Goal: Information Seeking & Learning: Learn about a topic

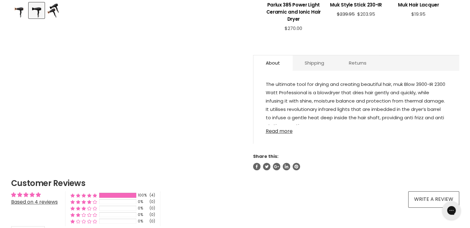
click at [287, 131] on link "Read more" at bounding box center [356, 129] width 181 height 9
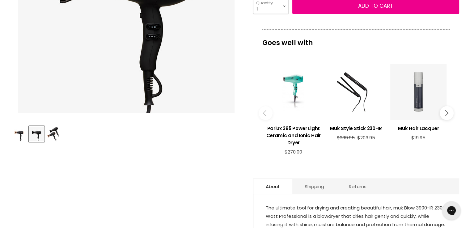
scroll to position [62, 0]
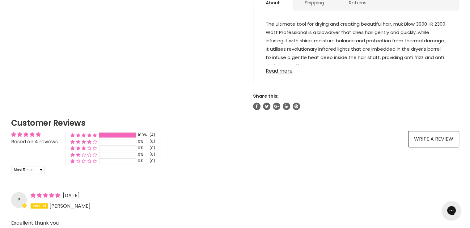
scroll to position [309, 0]
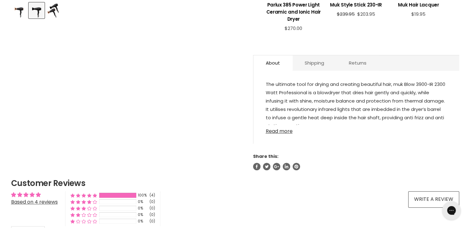
click at [278, 130] on link "Read more" at bounding box center [356, 129] width 181 height 9
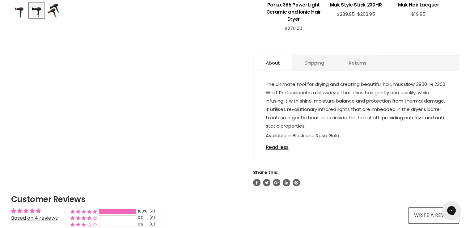
scroll to position [247, 0]
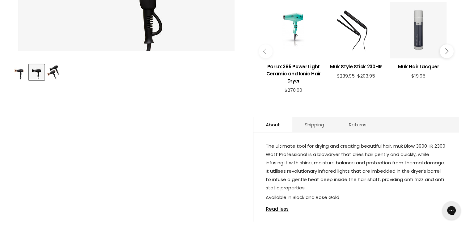
click at [53, 70] on img "Product thumbnails" at bounding box center [53, 72] width 12 height 15
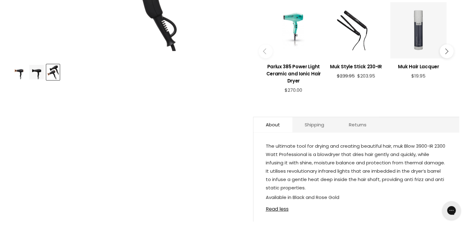
click at [38, 70] on img "Product thumbnails" at bounding box center [36, 72] width 15 height 15
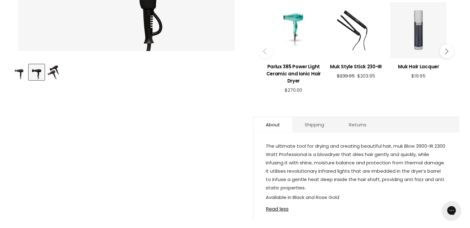
click at [20, 75] on img "Product thumbnails" at bounding box center [19, 72] width 15 height 15
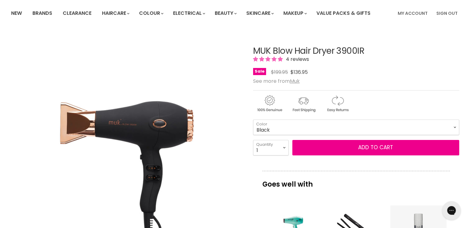
scroll to position [93, 0]
